Goal: Task Accomplishment & Management: Manage account settings

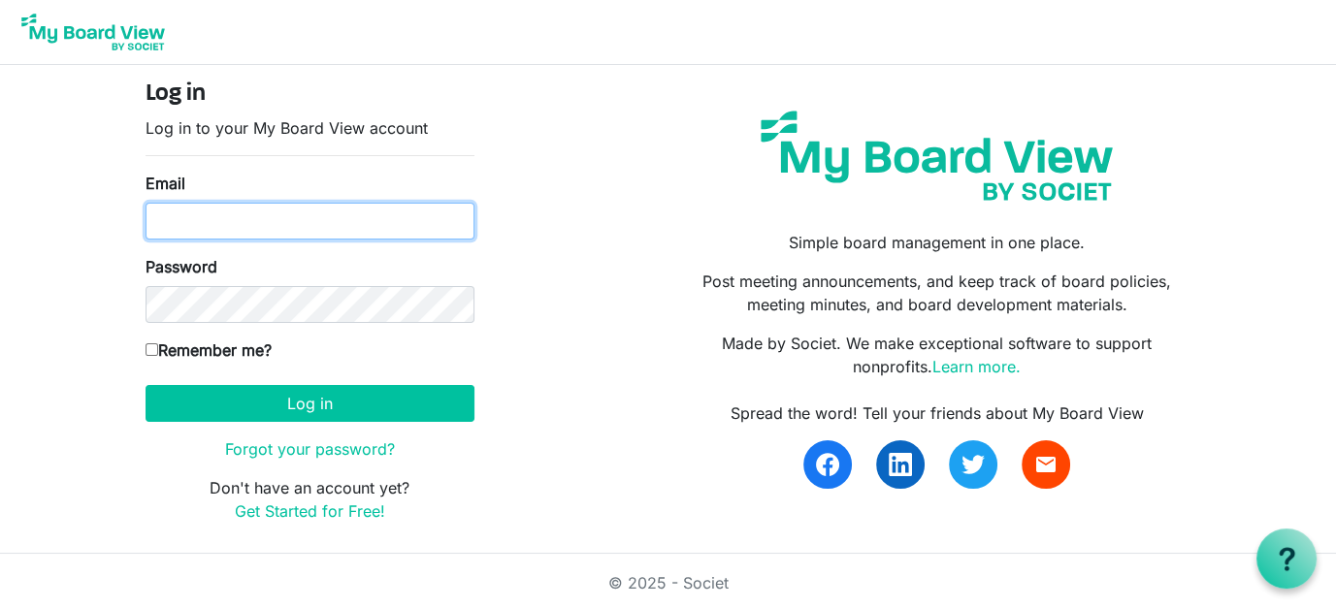
click at [201, 214] on input "Email" at bounding box center [309, 221] width 329 height 37
type input "director@exeterlibrary.org"
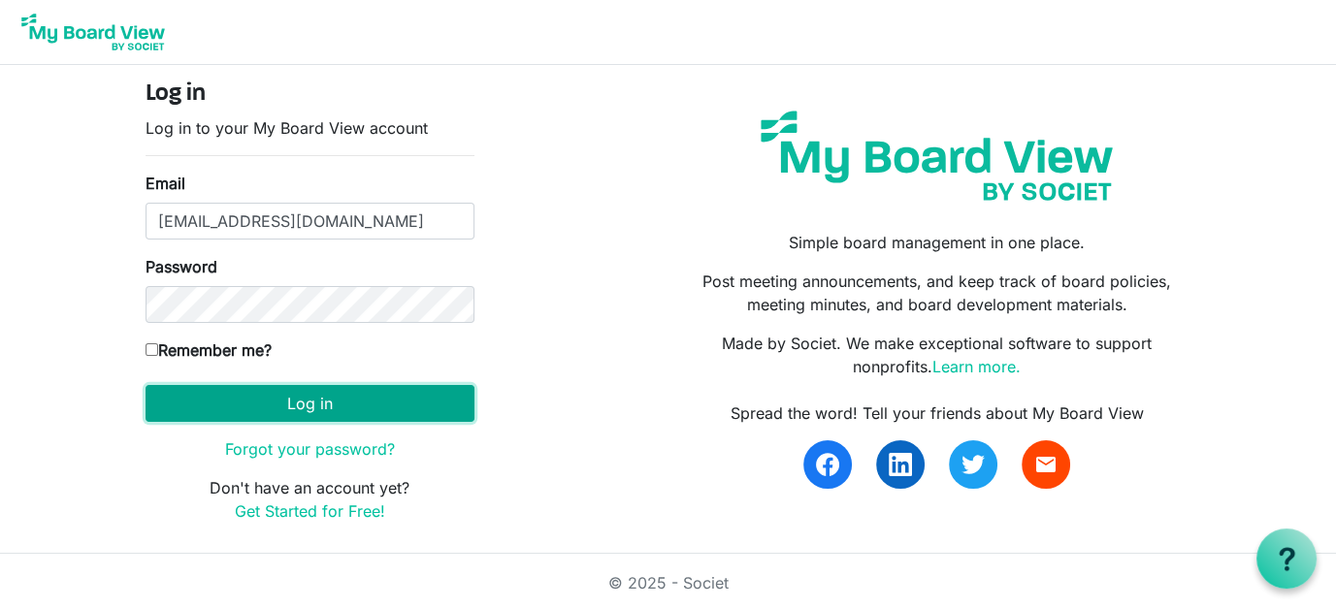
click at [283, 388] on button "Log in" at bounding box center [309, 403] width 329 height 37
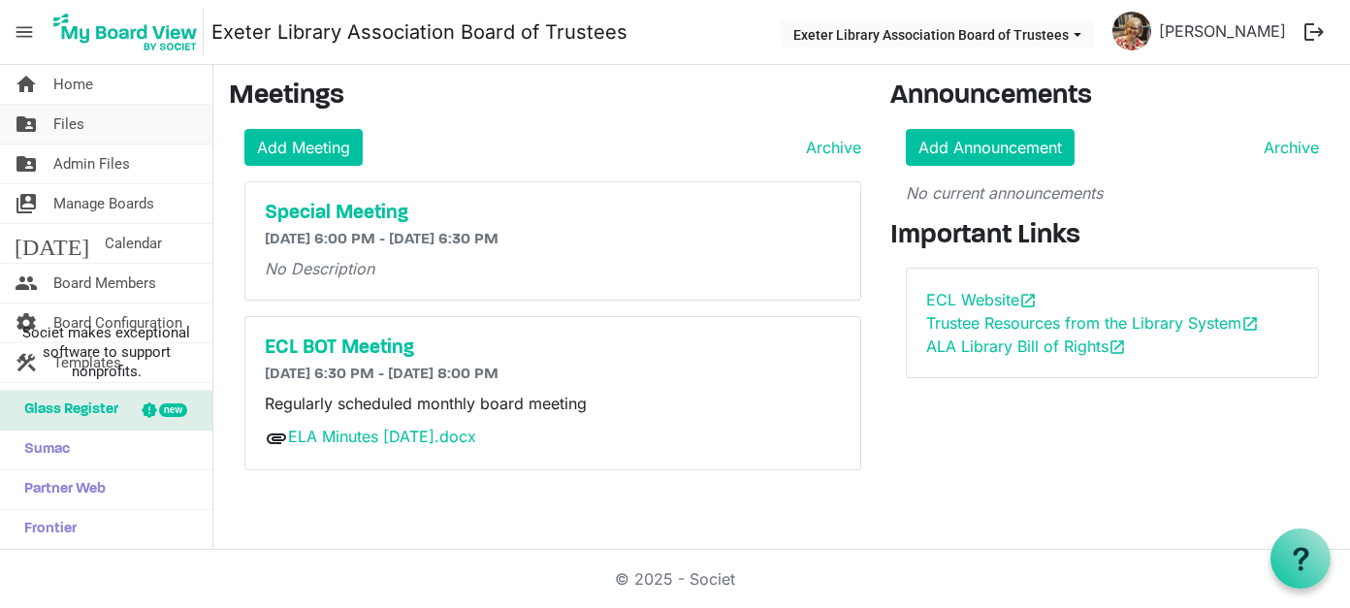
click at [59, 127] on span "Files" at bounding box center [68, 124] width 31 height 39
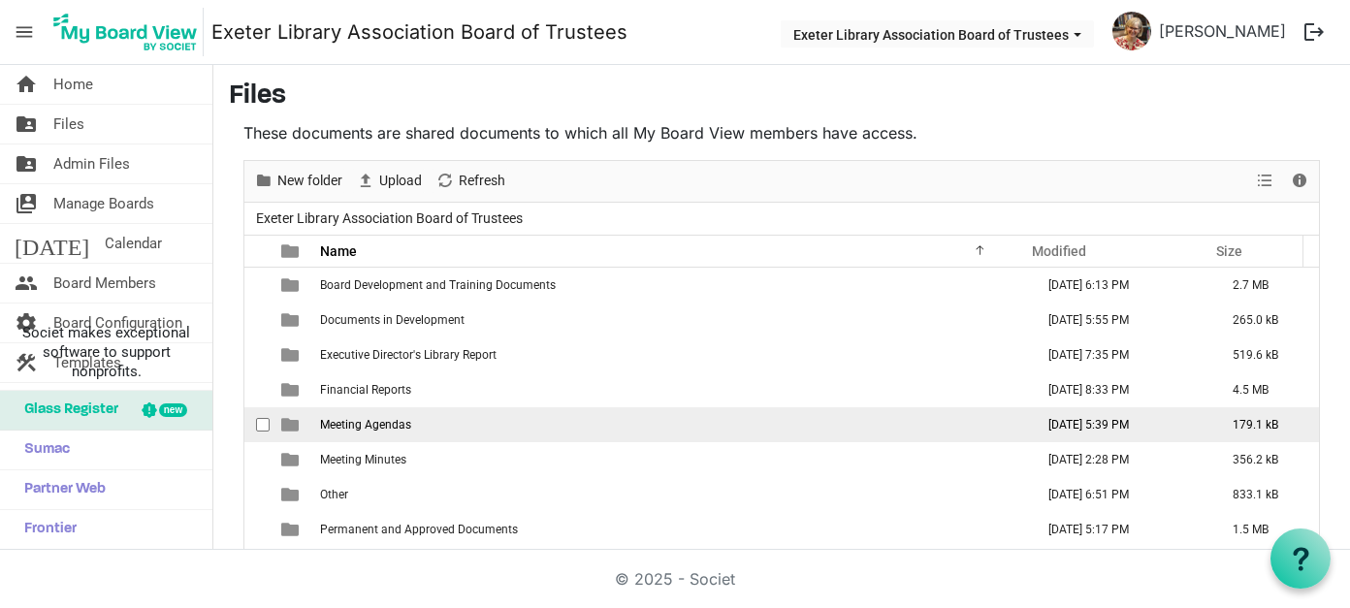
click at [318, 421] on td "Meeting Agendas" at bounding box center [671, 424] width 714 height 35
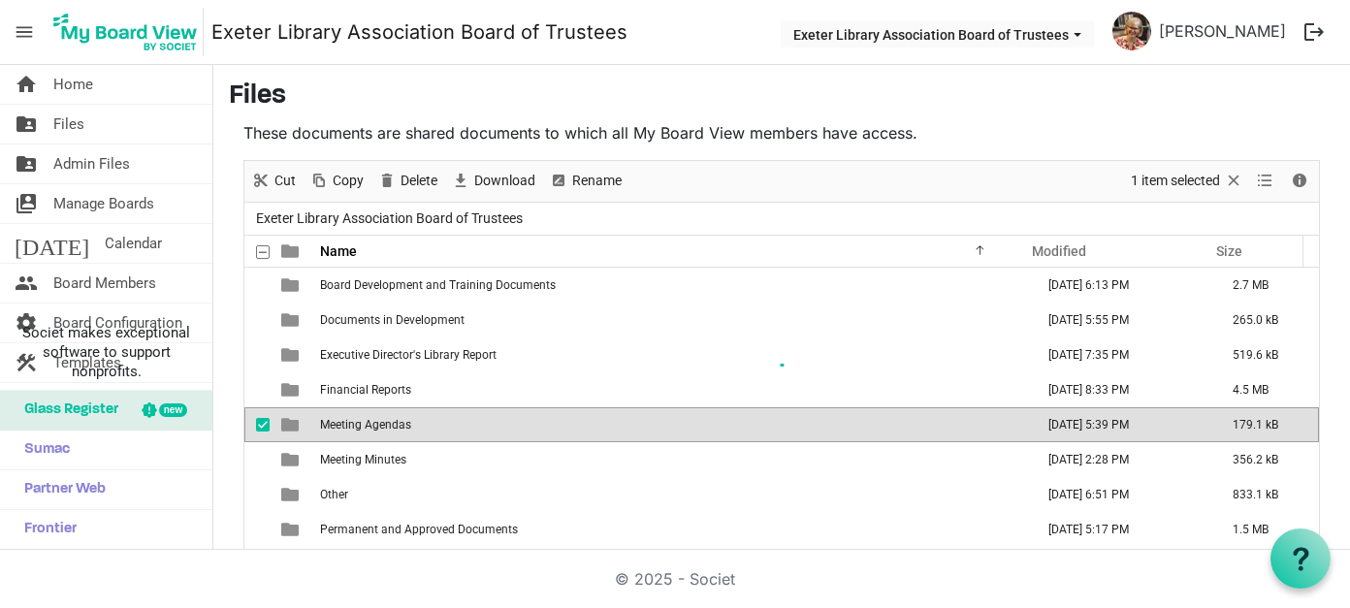
scroll to position [45, 0]
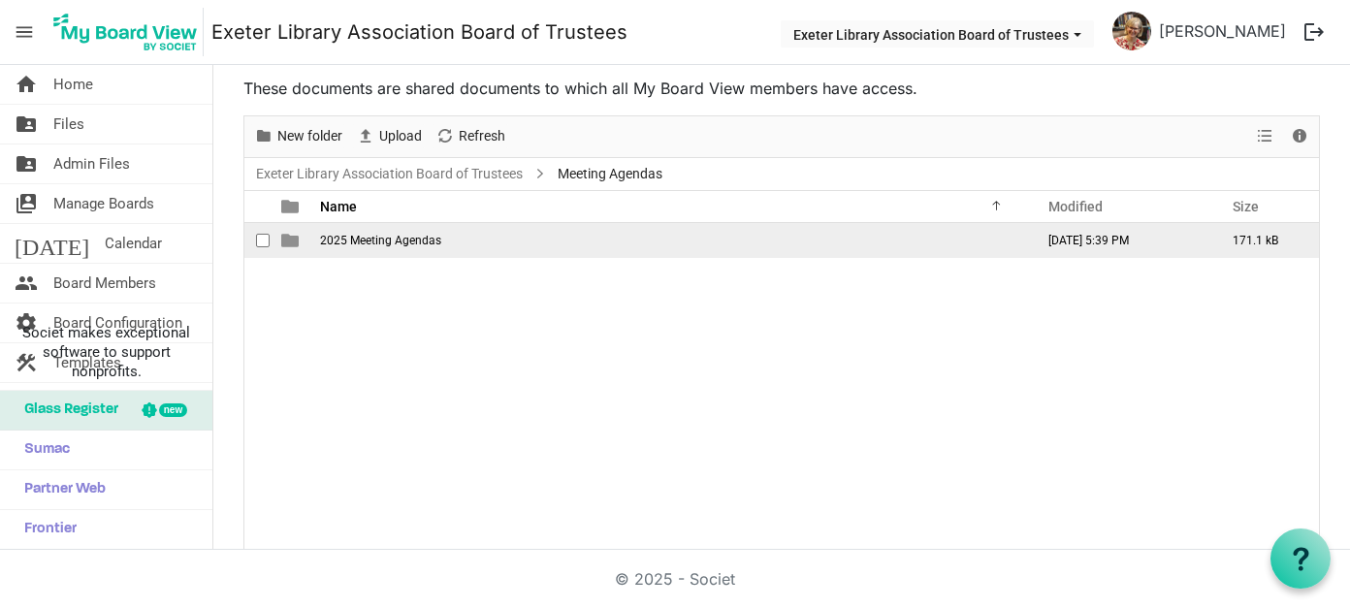
click at [377, 243] on span "2025 Meeting Agendas" at bounding box center [380, 241] width 121 height 14
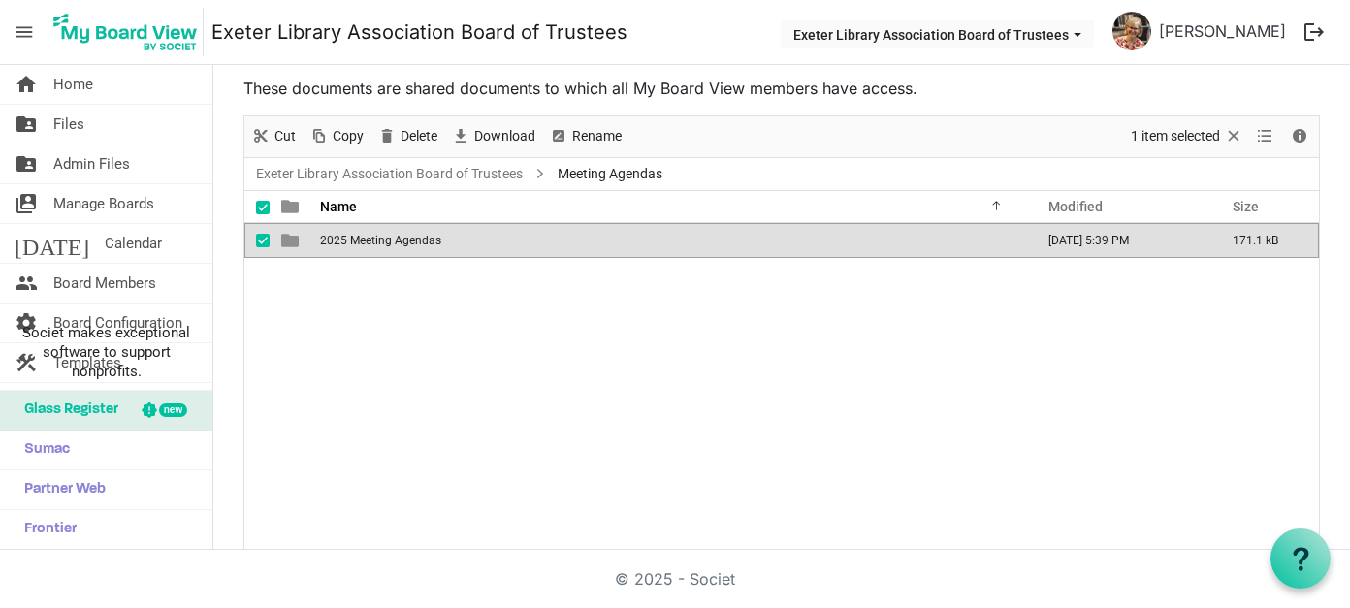
click at [377, 243] on span "2025 Meeting Agendas" at bounding box center [380, 241] width 121 height 14
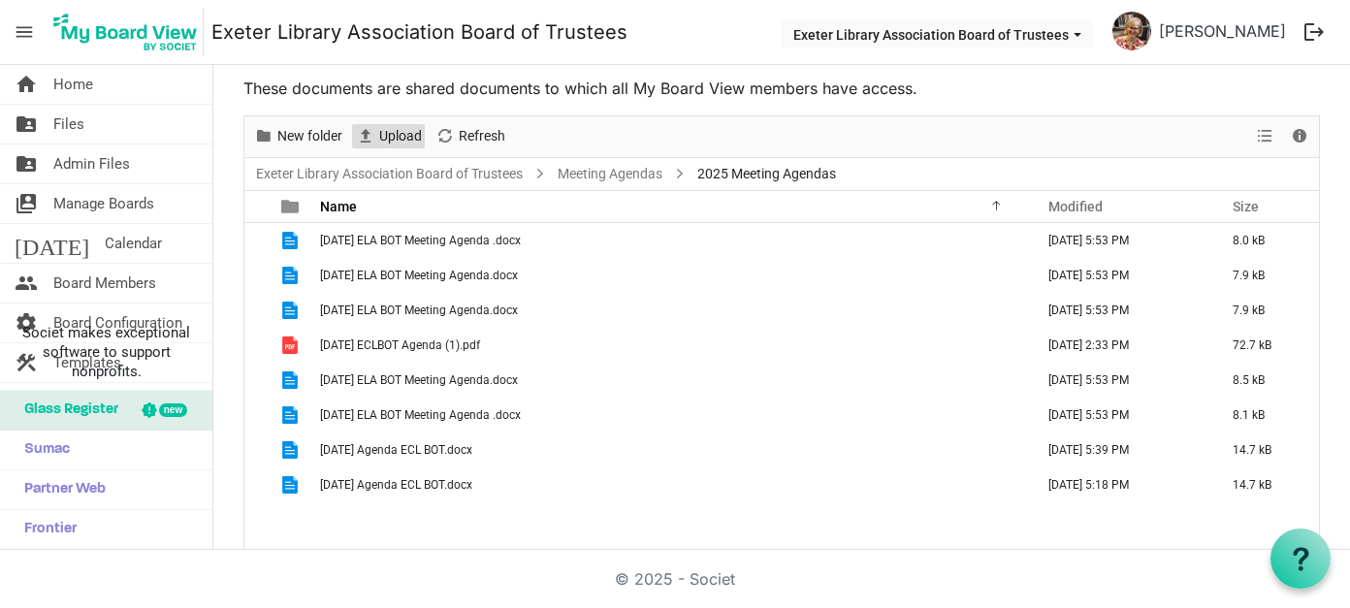
click at [395, 131] on span "Upload" at bounding box center [400, 136] width 47 height 24
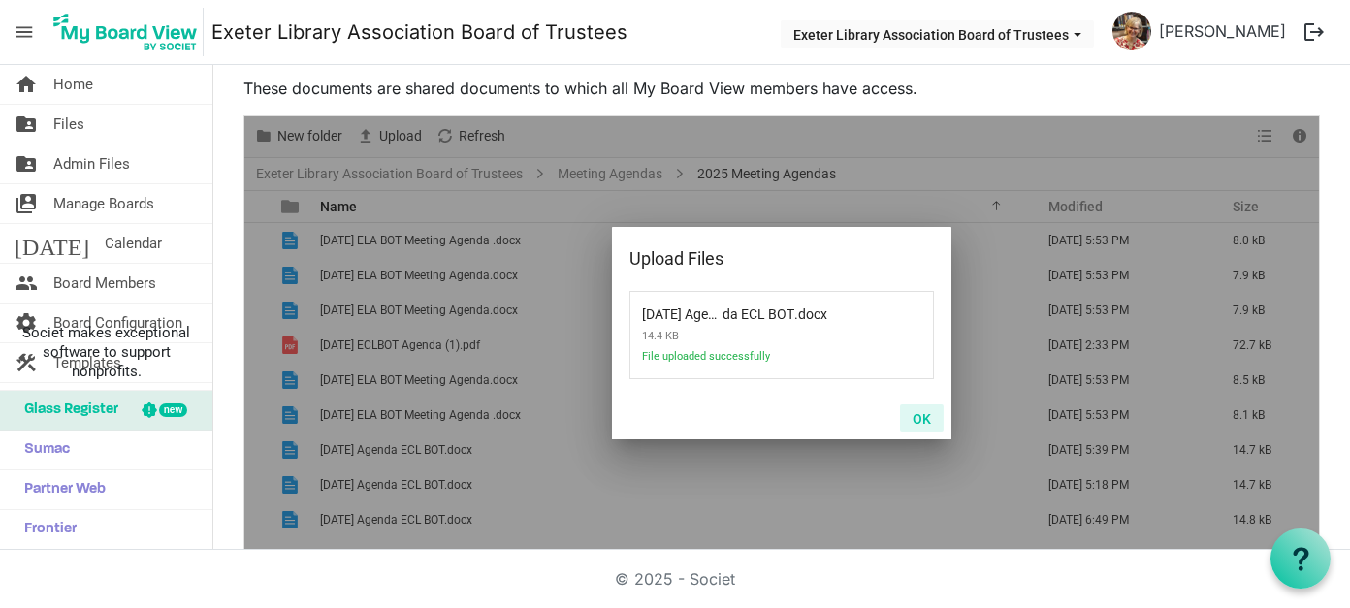
click at [913, 416] on button "OK" at bounding box center [922, 417] width 44 height 27
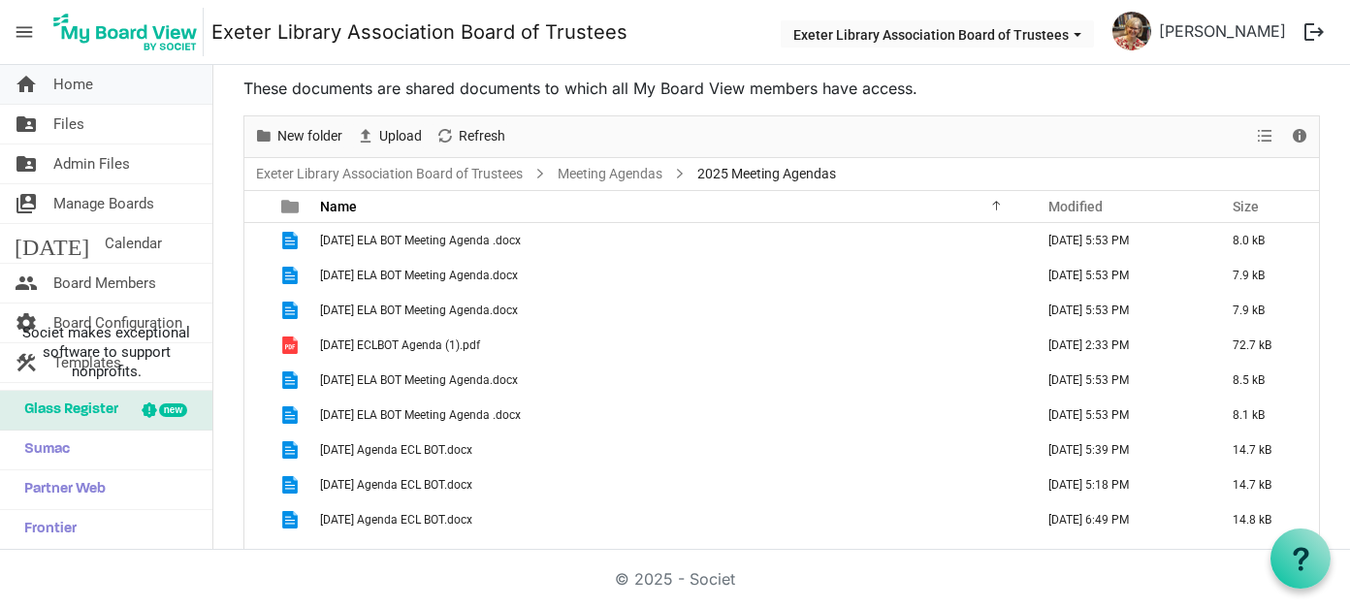
click at [59, 78] on span "Home" at bounding box center [73, 84] width 40 height 39
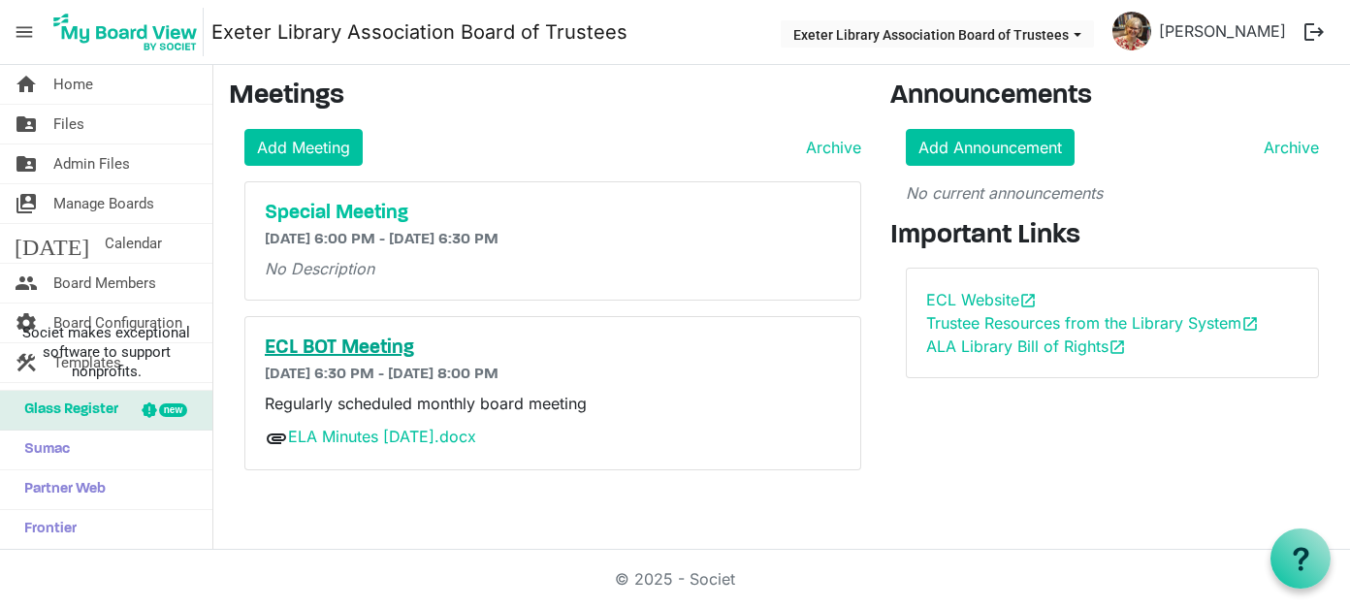
click at [372, 341] on h5 "ECL BOT Meeting" at bounding box center [553, 348] width 577 height 23
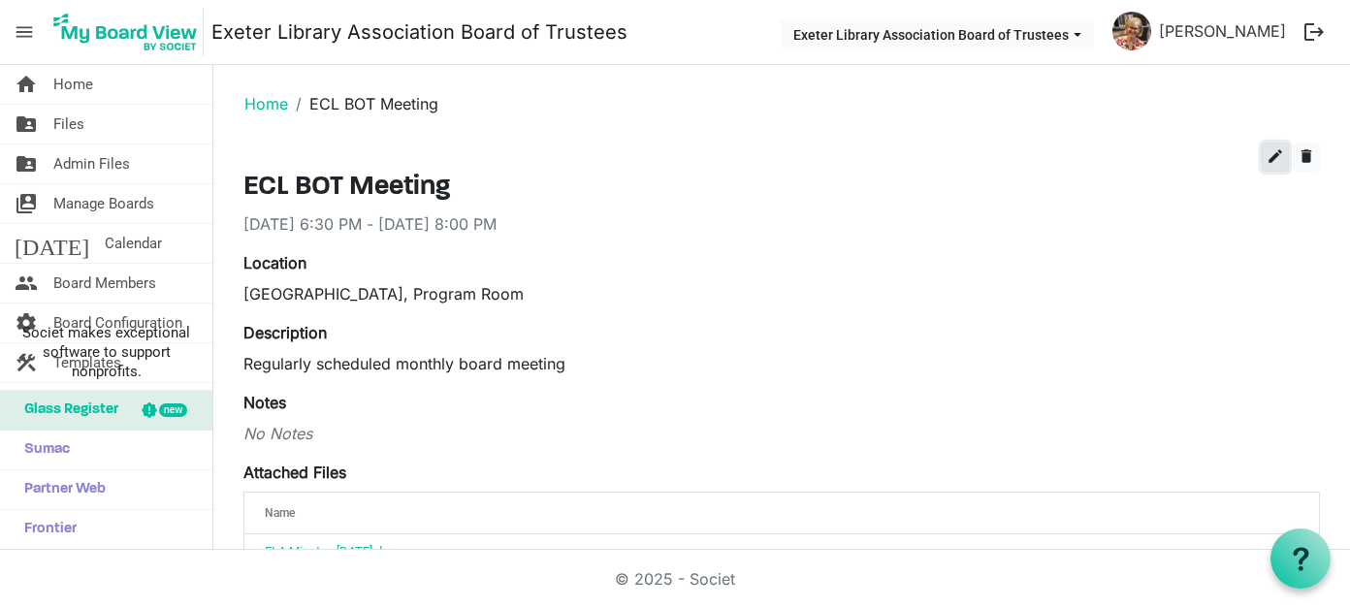
click at [1267, 156] on span "edit" at bounding box center [1275, 155] width 17 height 17
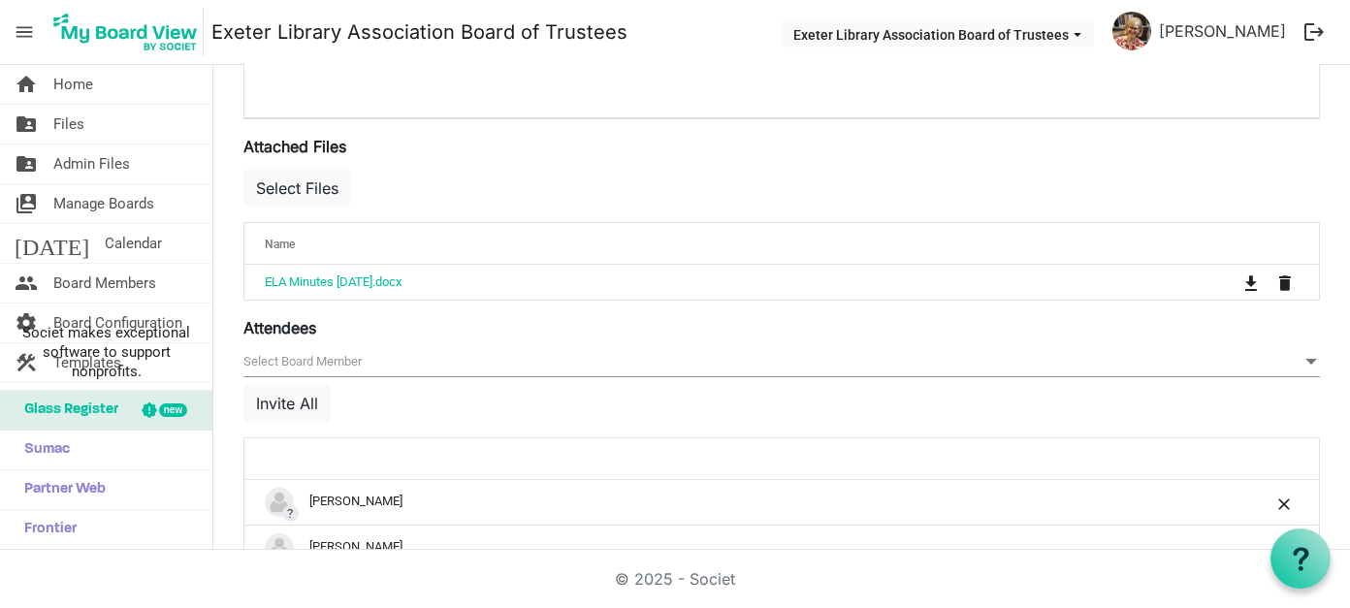
scroll to position [679, 0]
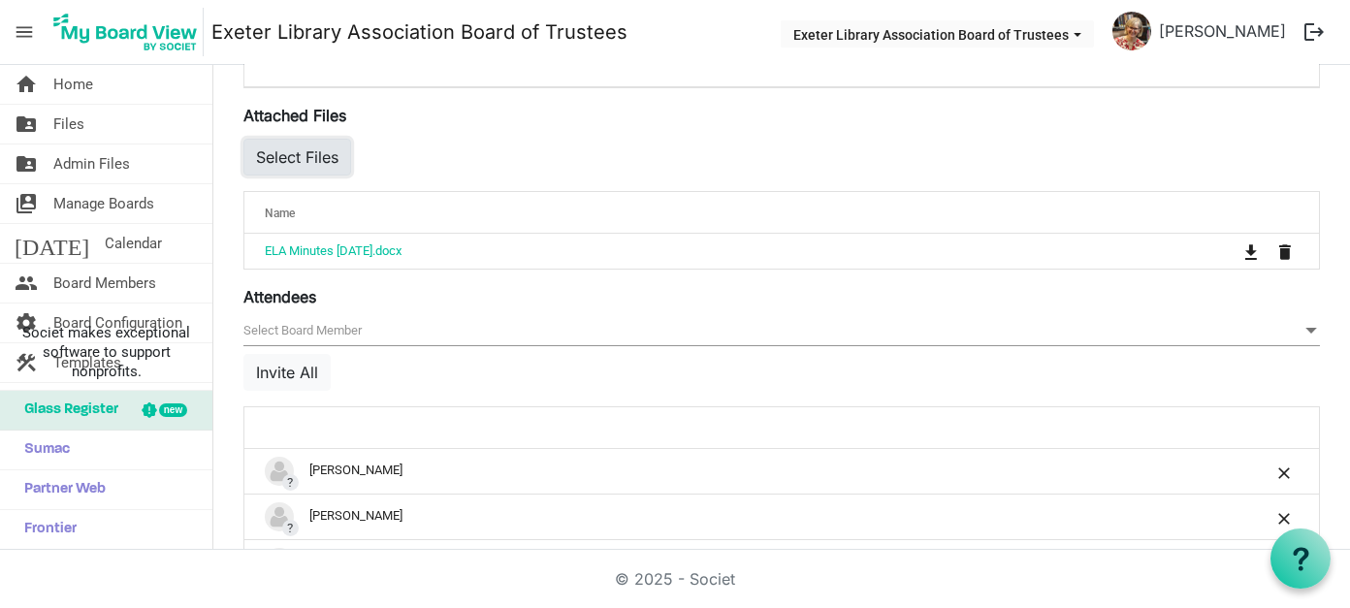
click at [314, 154] on button "Select Files" at bounding box center [297, 157] width 108 height 37
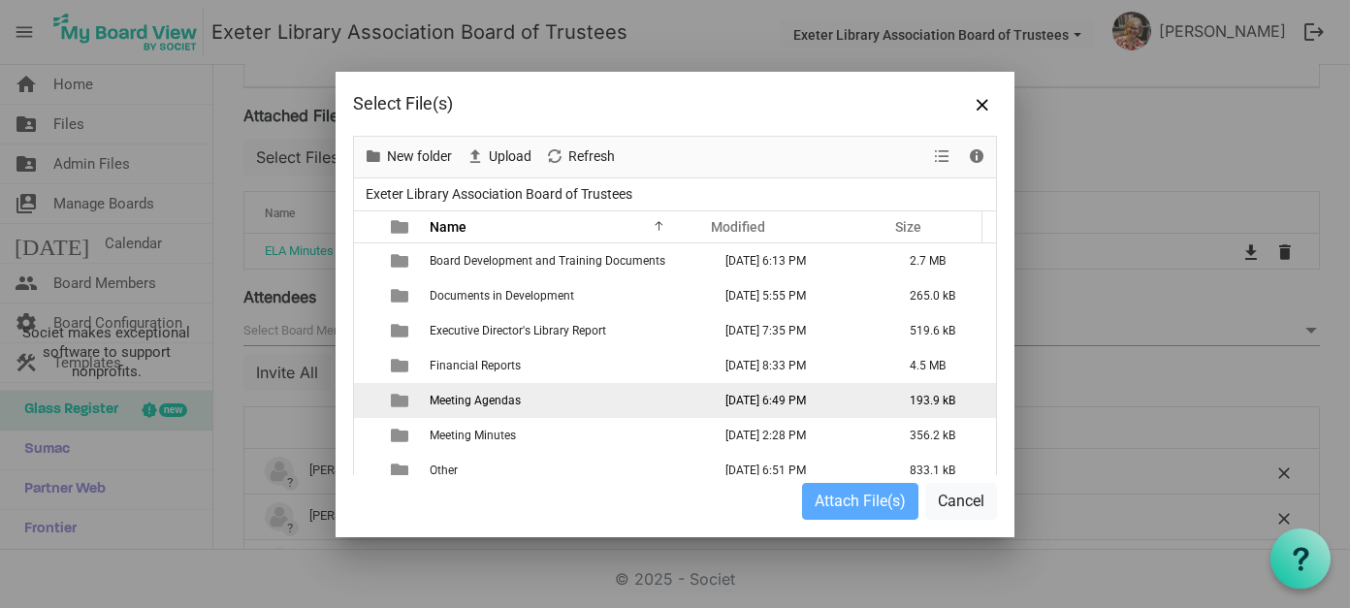
click at [515, 403] on span "Meeting Agendas" at bounding box center [475, 401] width 91 height 14
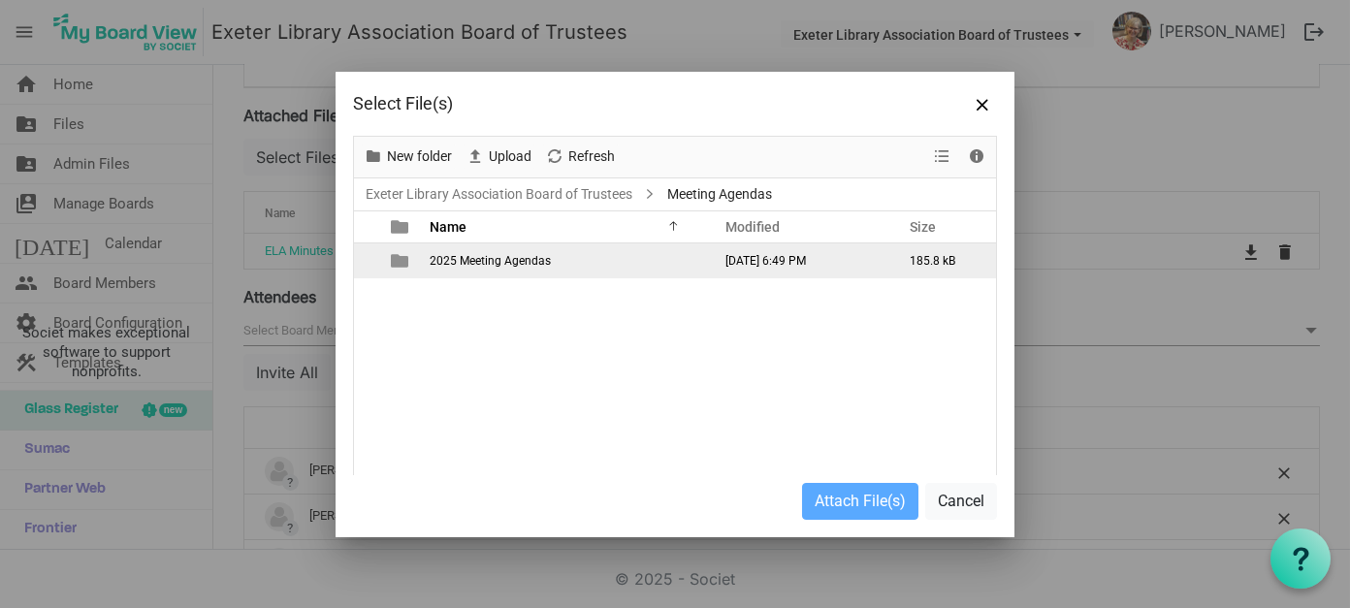
click at [510, 267] on td "2025 Meeting Agendas" at bounding box center [564, 260] width 281 height 35
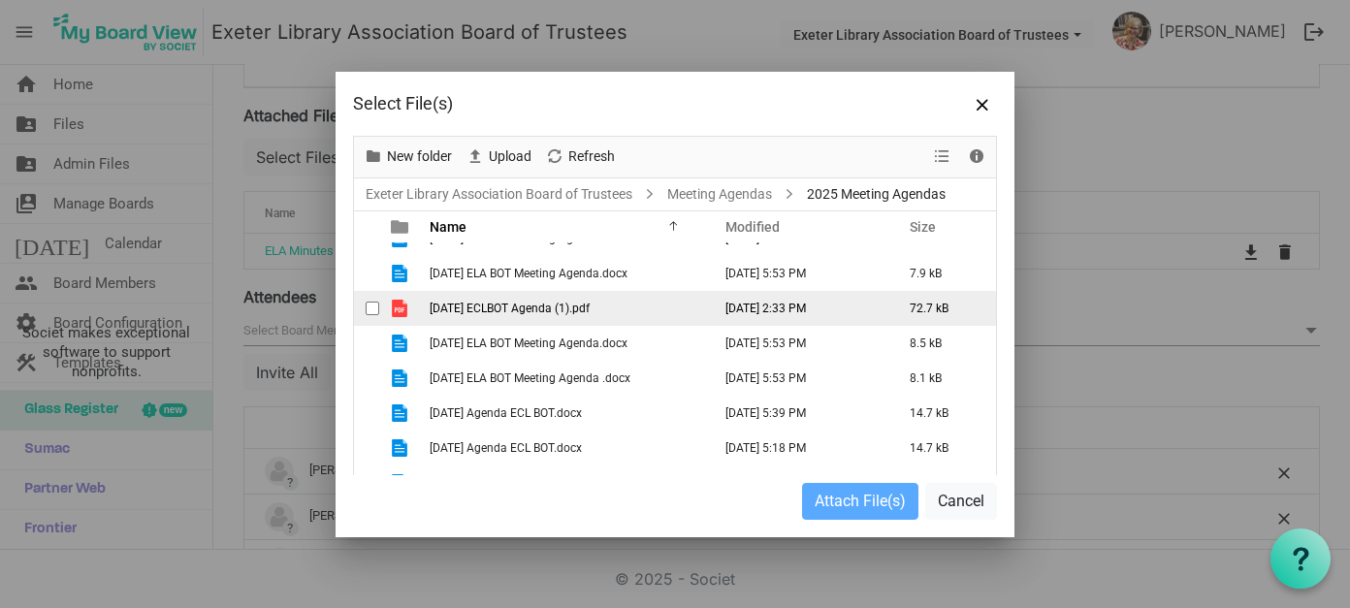
scroll to position [81, 0]
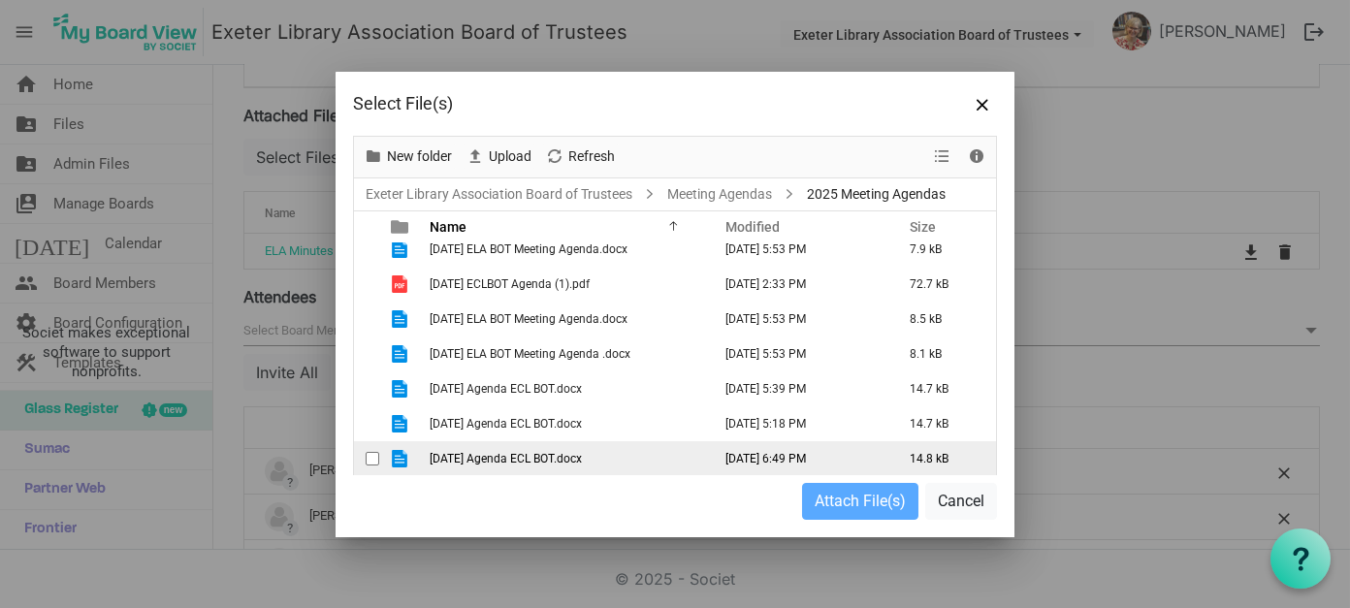
click at [543, 459] on span "[DATE] Agenda ECL BOT.docx" at bounding box center [506, 459] width 152 height 14
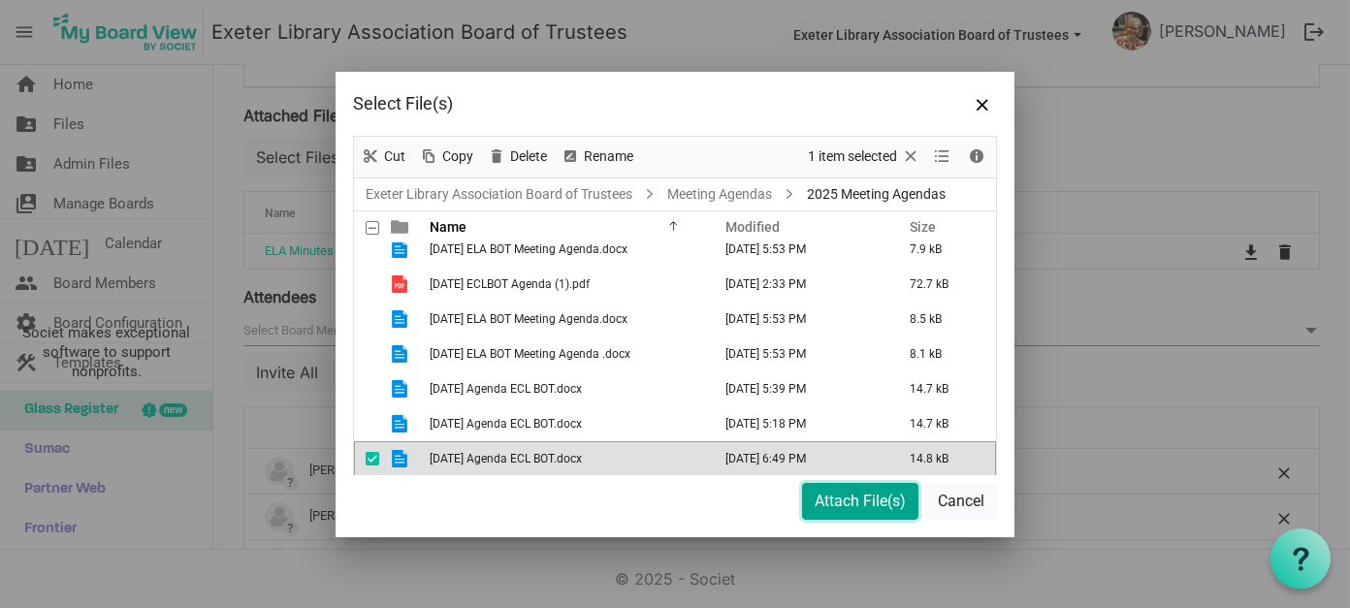
click at [844, 505] on button "Attach File(s)" at bounding box center [860, 501] width 116 height 37
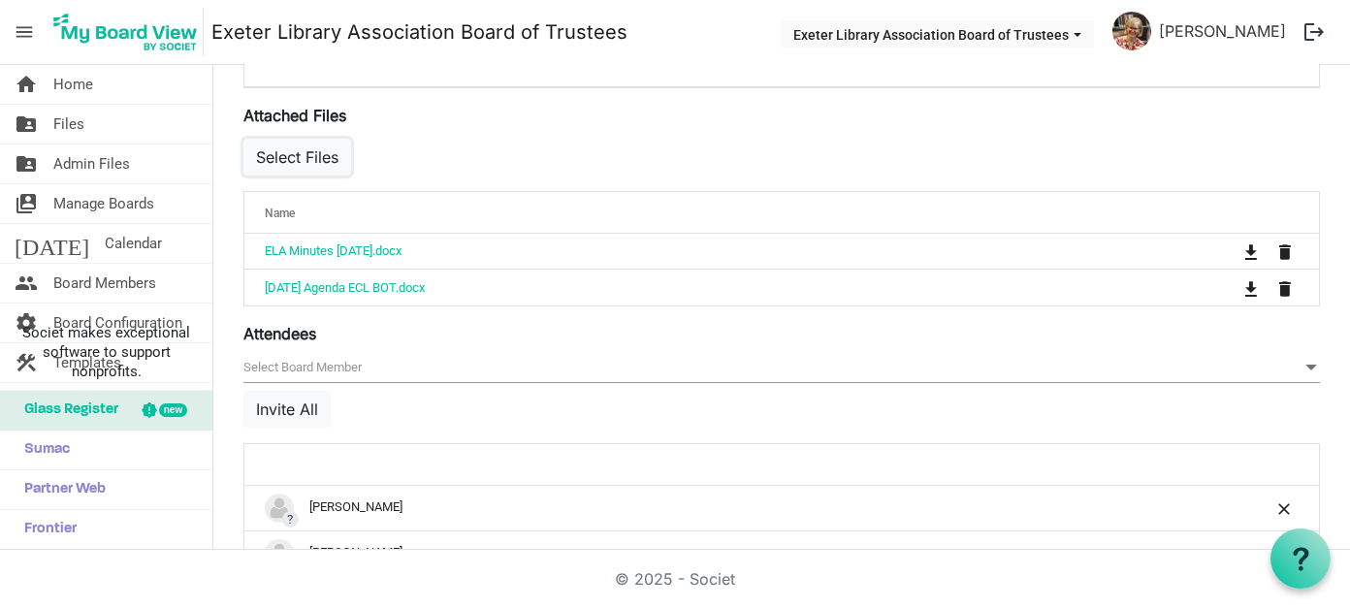
scroll to position [0, 0]
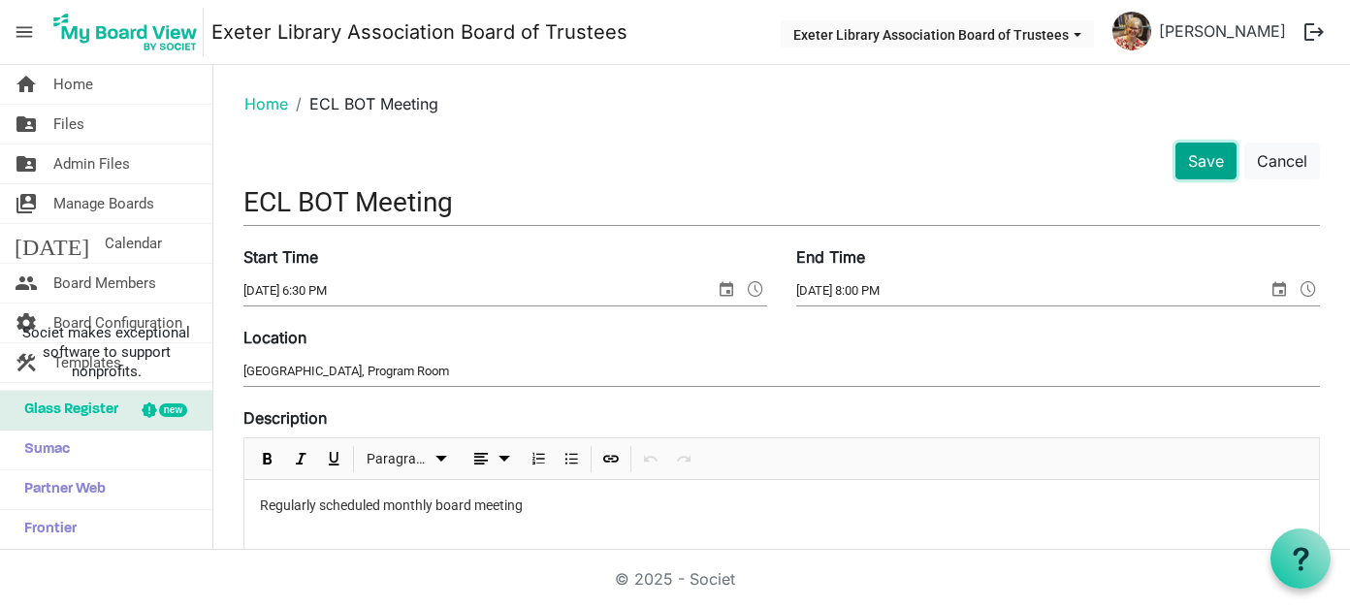
click at [1189, 160] on button "Save" at bounding box center [1206, 161] width 61 height 37
